Goal: Task Accomplishment & Management: Use online tool/utility

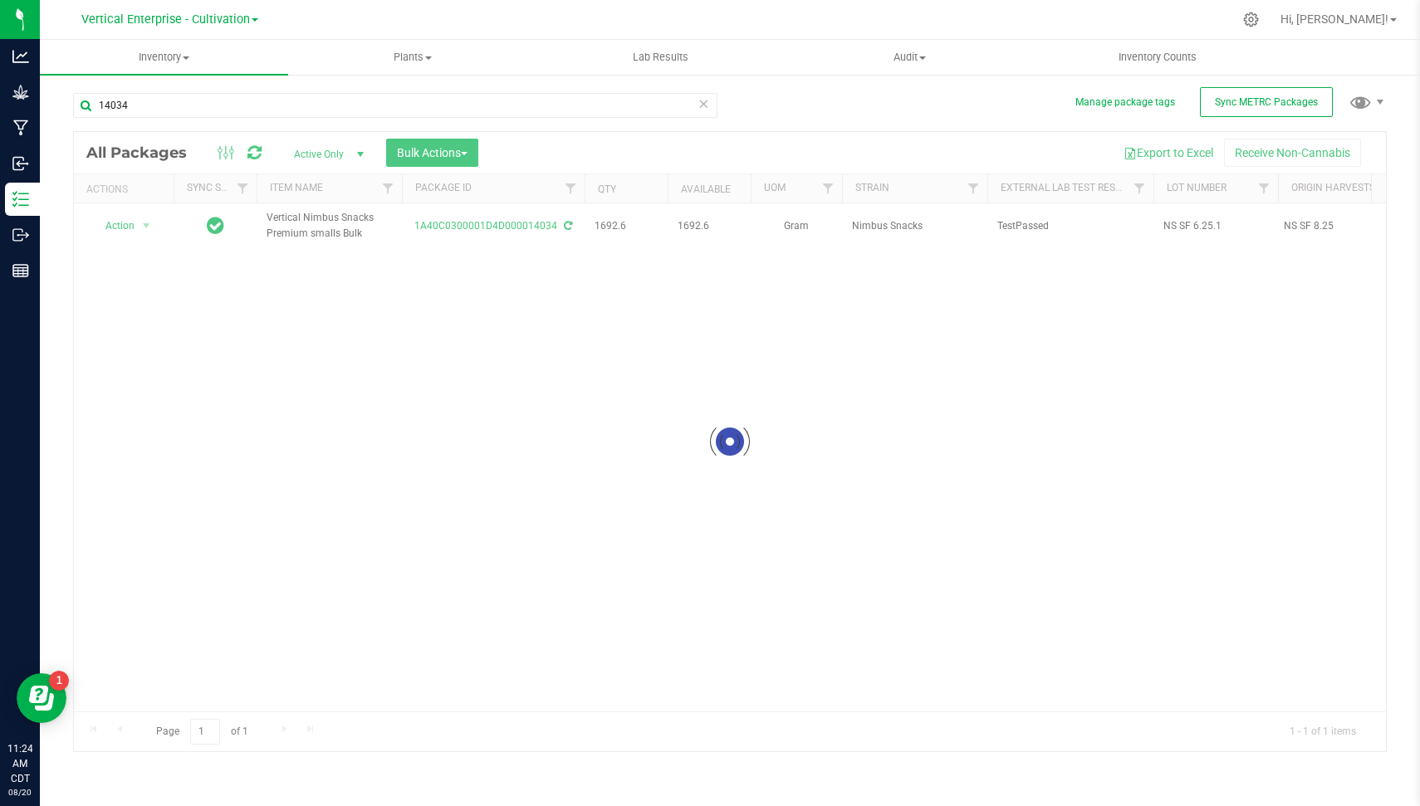
click at [702, 104] on icon at bounding box center [703, 103] width 12 height 20
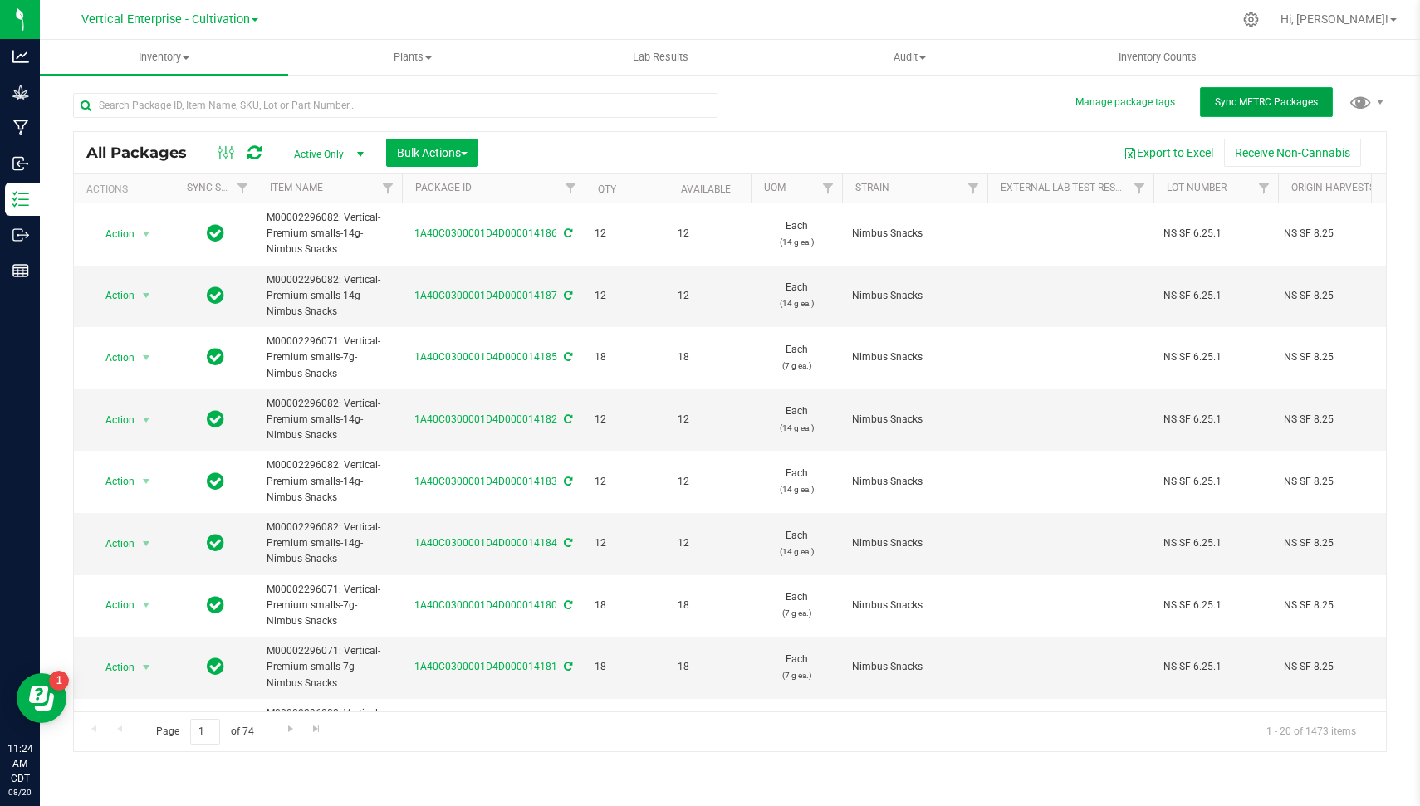
click at [1268, 91] on button "Sync METRC Packages" at bounding box center [1266, 102] width 133 height 30
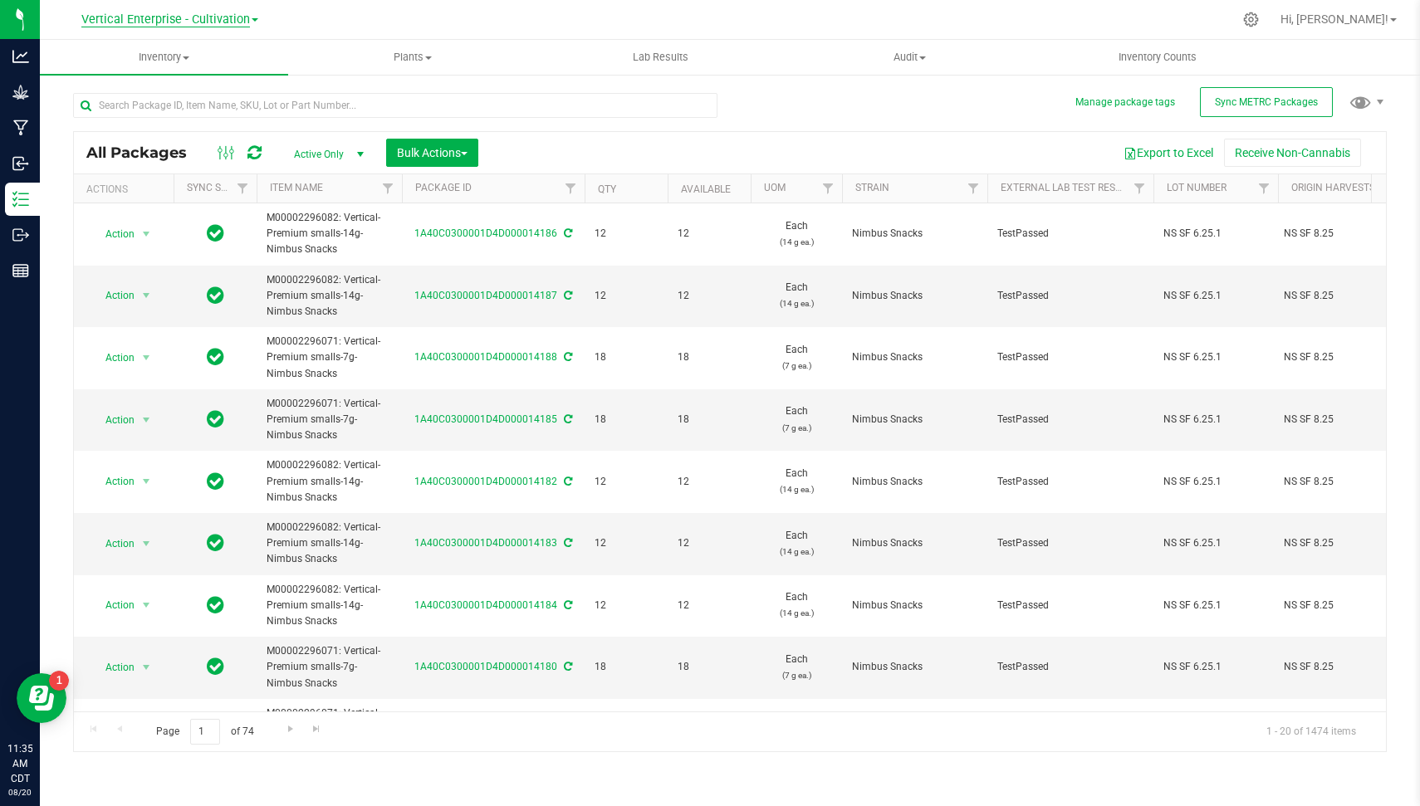
click at [225, 19] on span "Vertical Enterprise - Cultivation" at bounding box center [165, 19] width 169 height 15
click at [204, 78] on link "Vertical Enterprise - Manufacturing" at bounding box center [169, 81] width 242 height 22
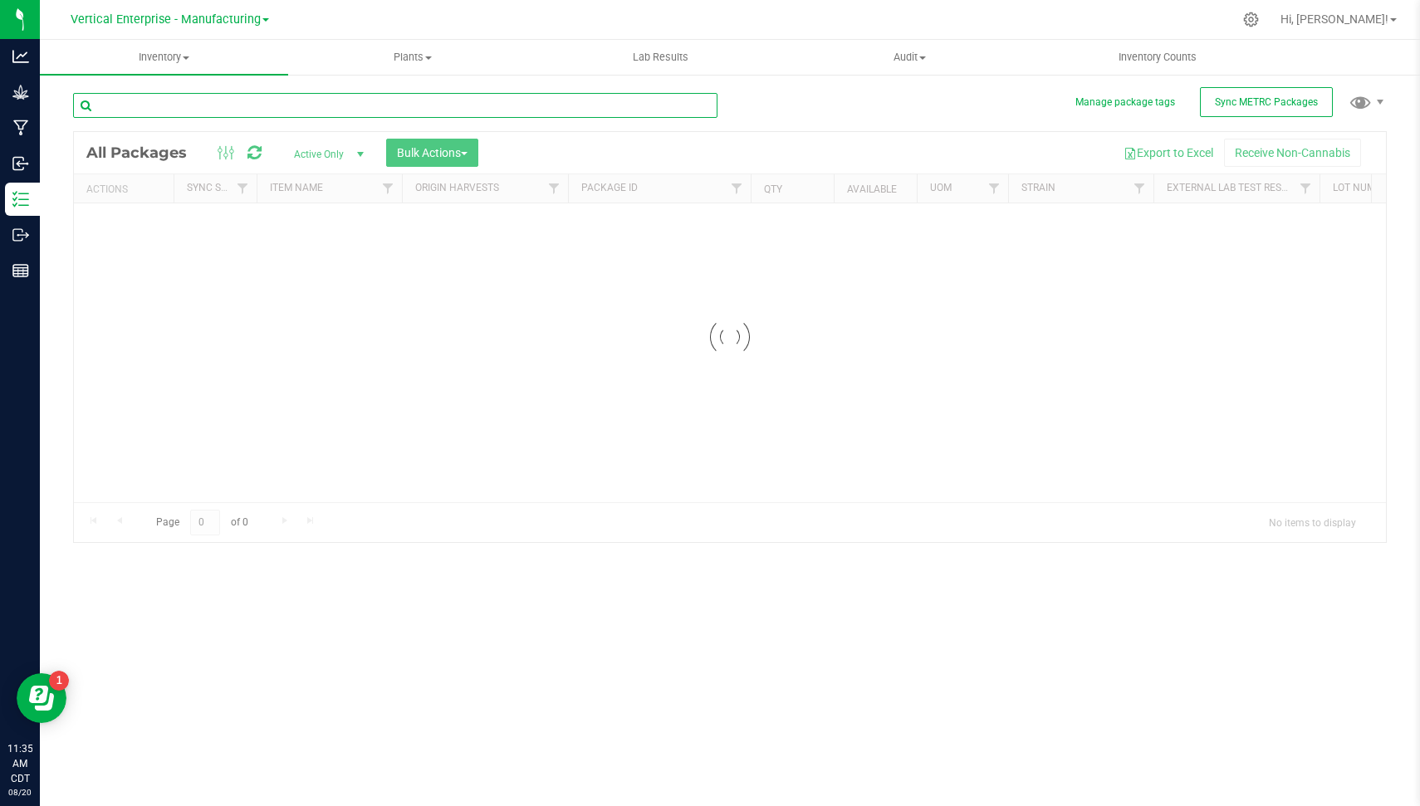
click at [243, 113] on input "text" at bounding box center [395, 105] width 644 height 25
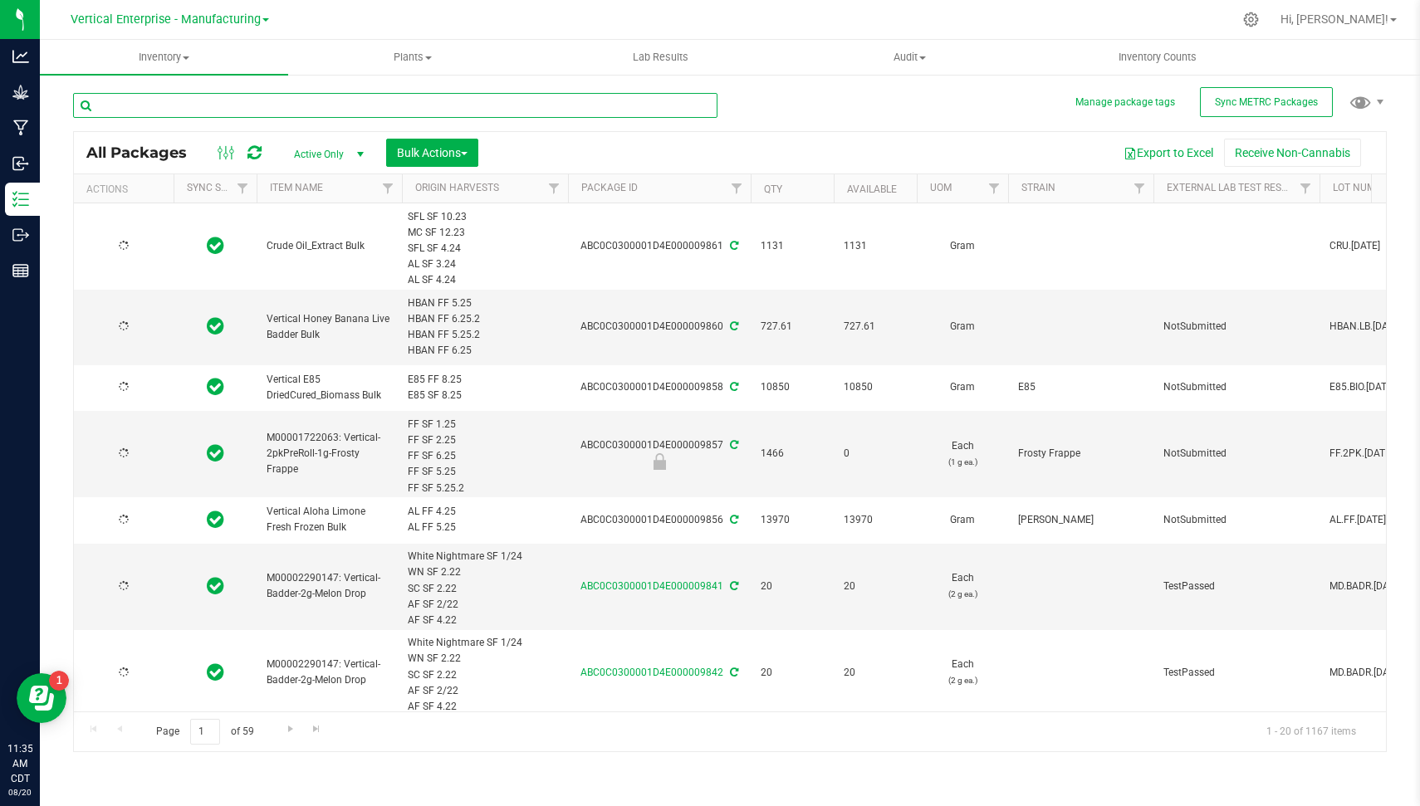
click at [243, 113] on input "text" at bounding box center [395, 105] width 644 height 25
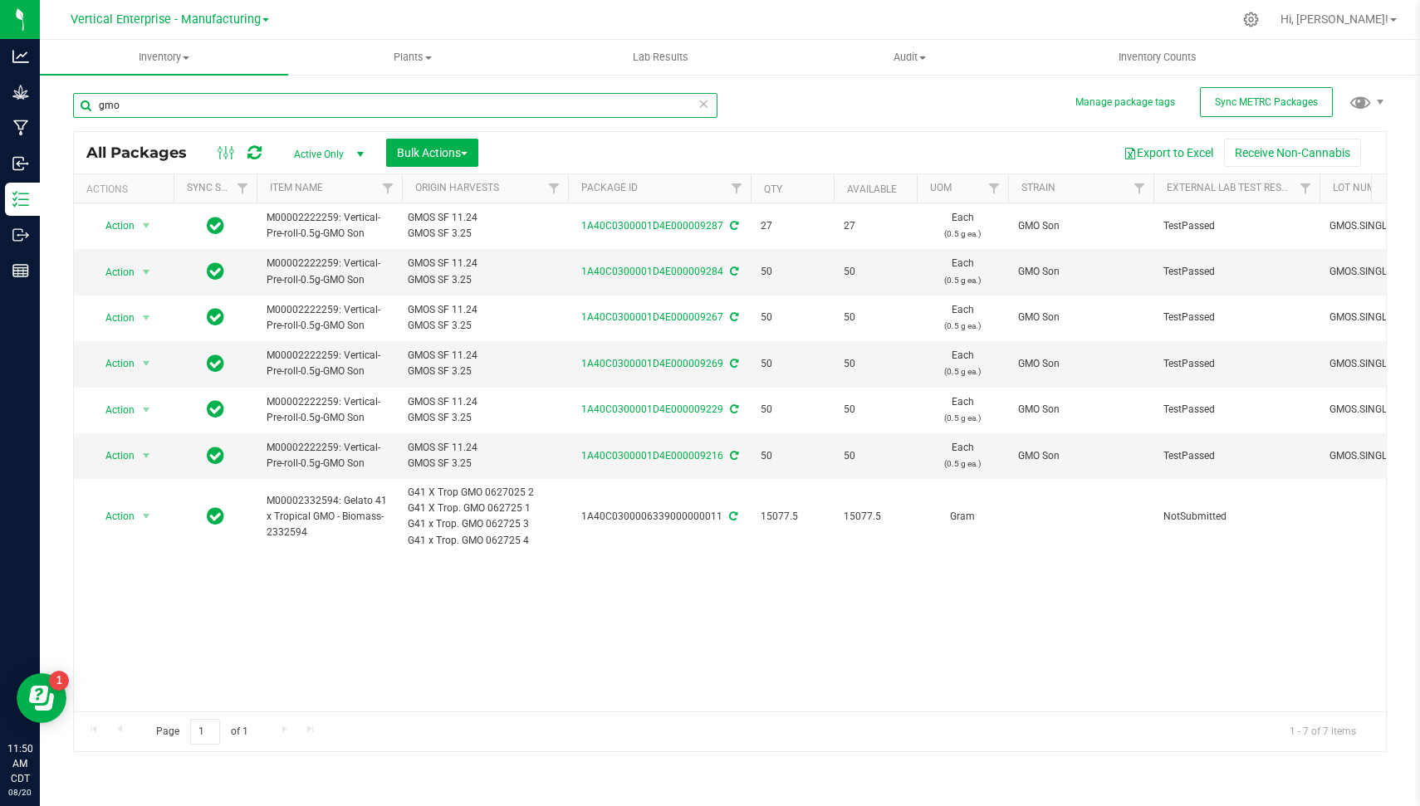
type input "gmo"
